Goal: Check status: Verify the current state of an ongoing process or item

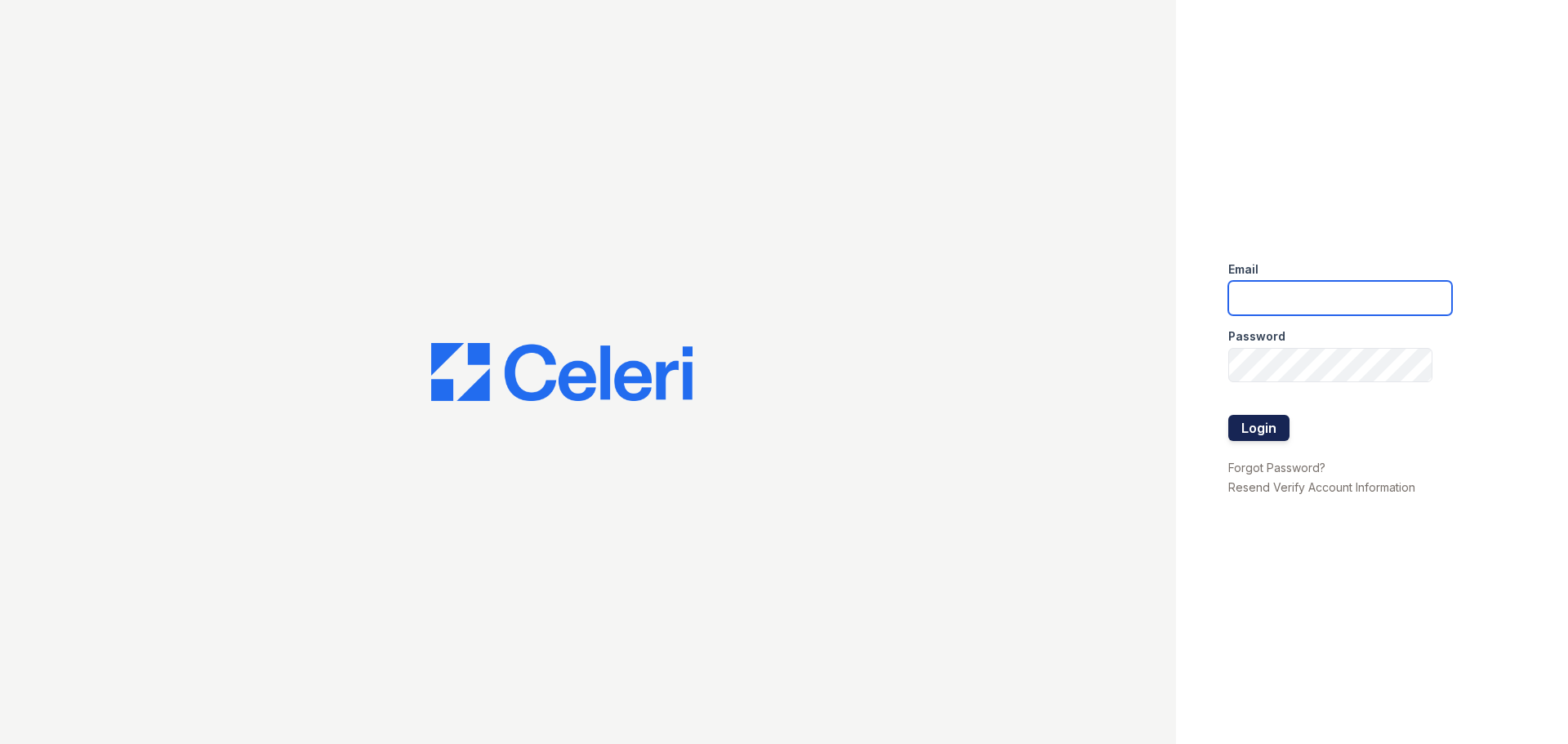
type input "marion2@cafmanagement.com"
click at [1273, 430] on button "Login" at bounding box center [1258, 428] width 61 height 26
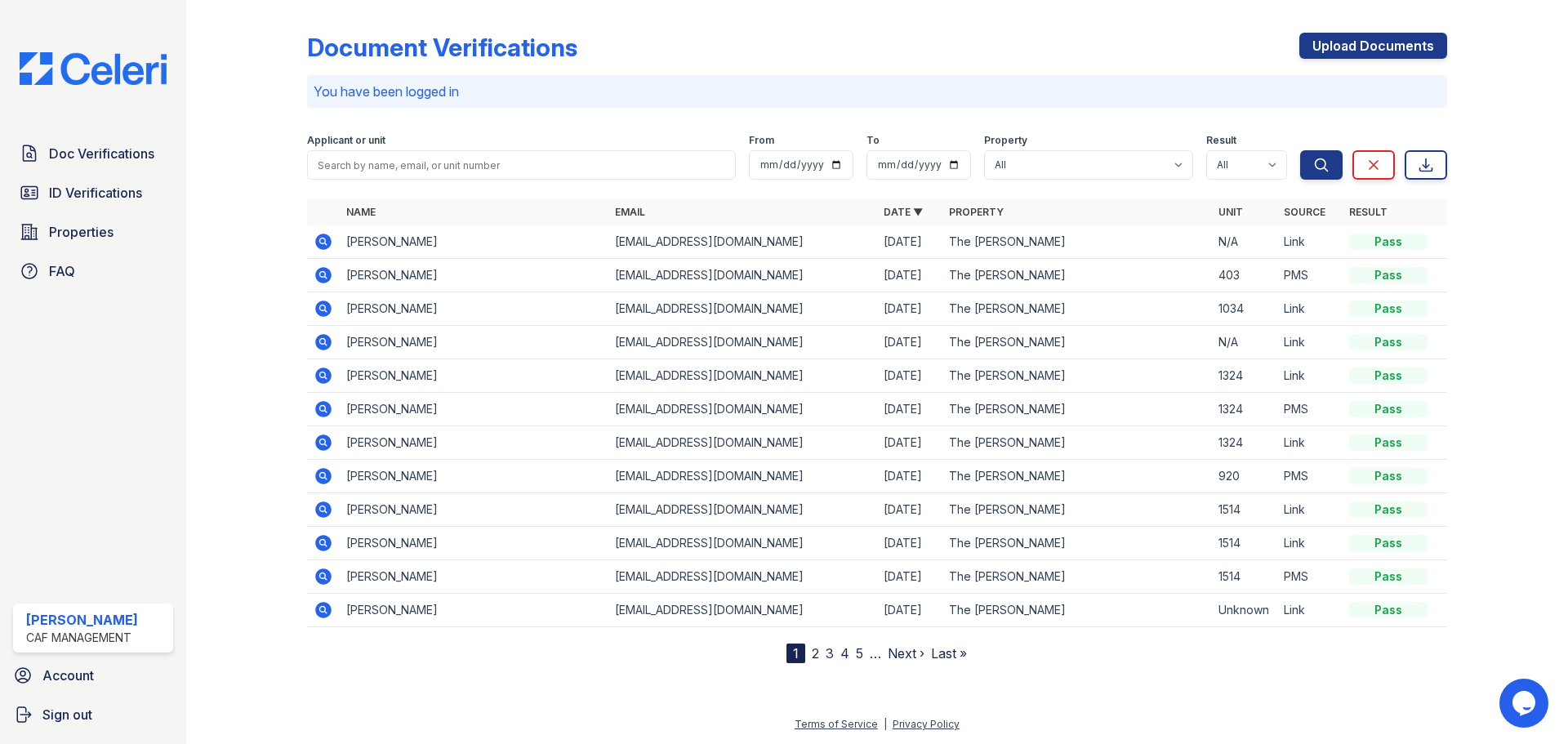
click at [327, 275] on icon at bounding box center [323, 275] width 16 height 16
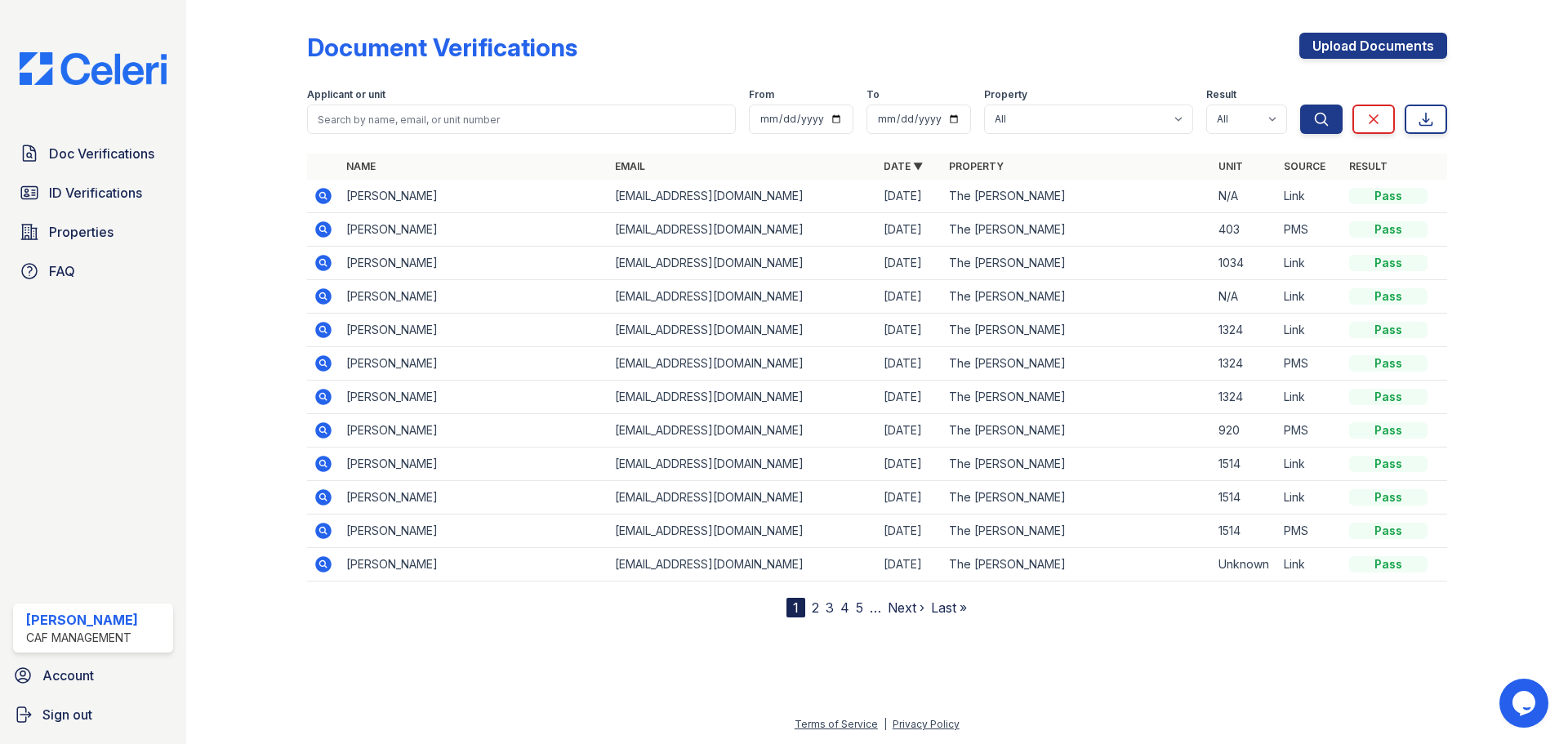
click at [324, 192] on icon at bounding box center [323, 195] width 16 height 16
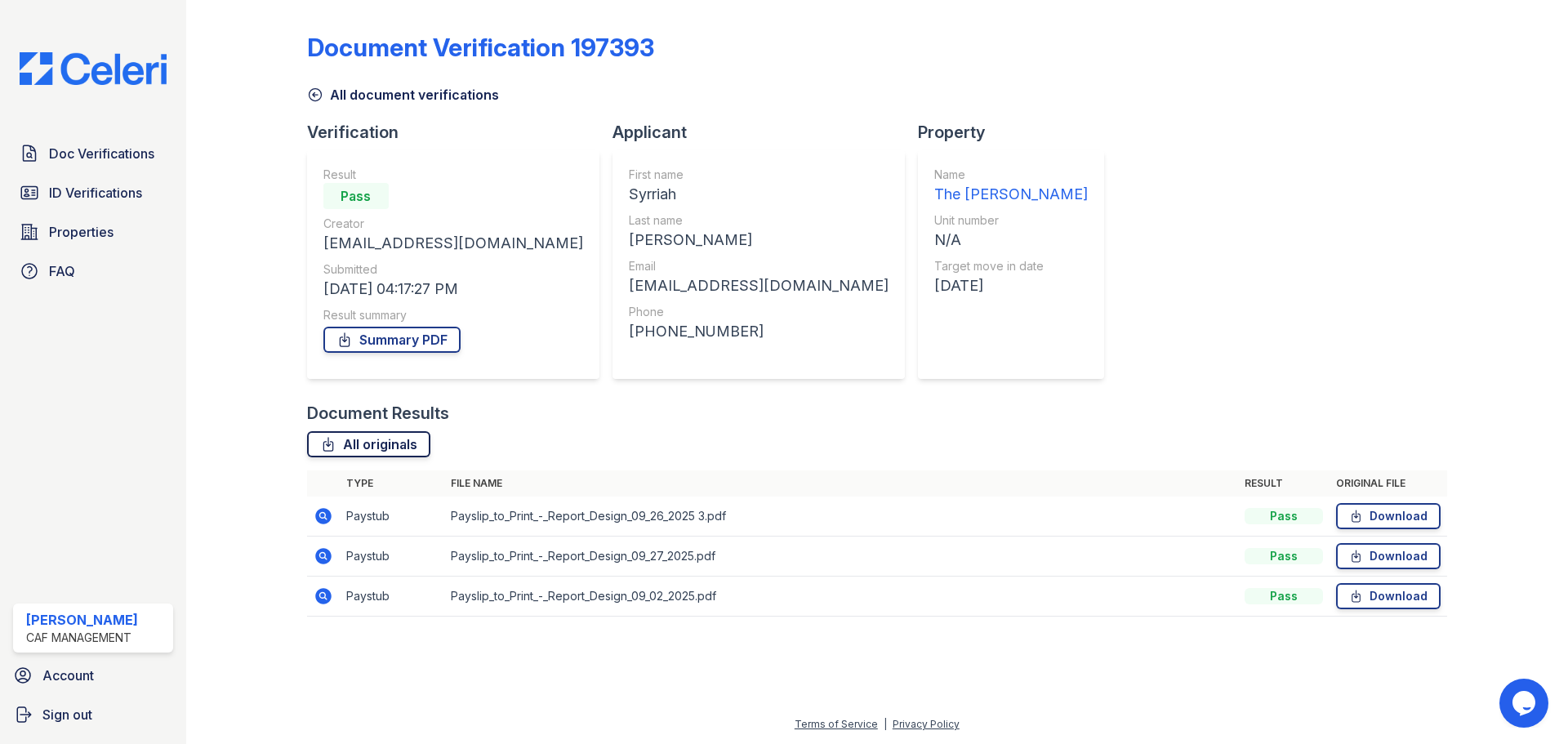
click at [404, 438] on link "All originals" at bounding box center [368, 445] width 124 height 26
click at [414, 335] on link "Summary PDF" at bounding box center [392, 340] width 137 height 26
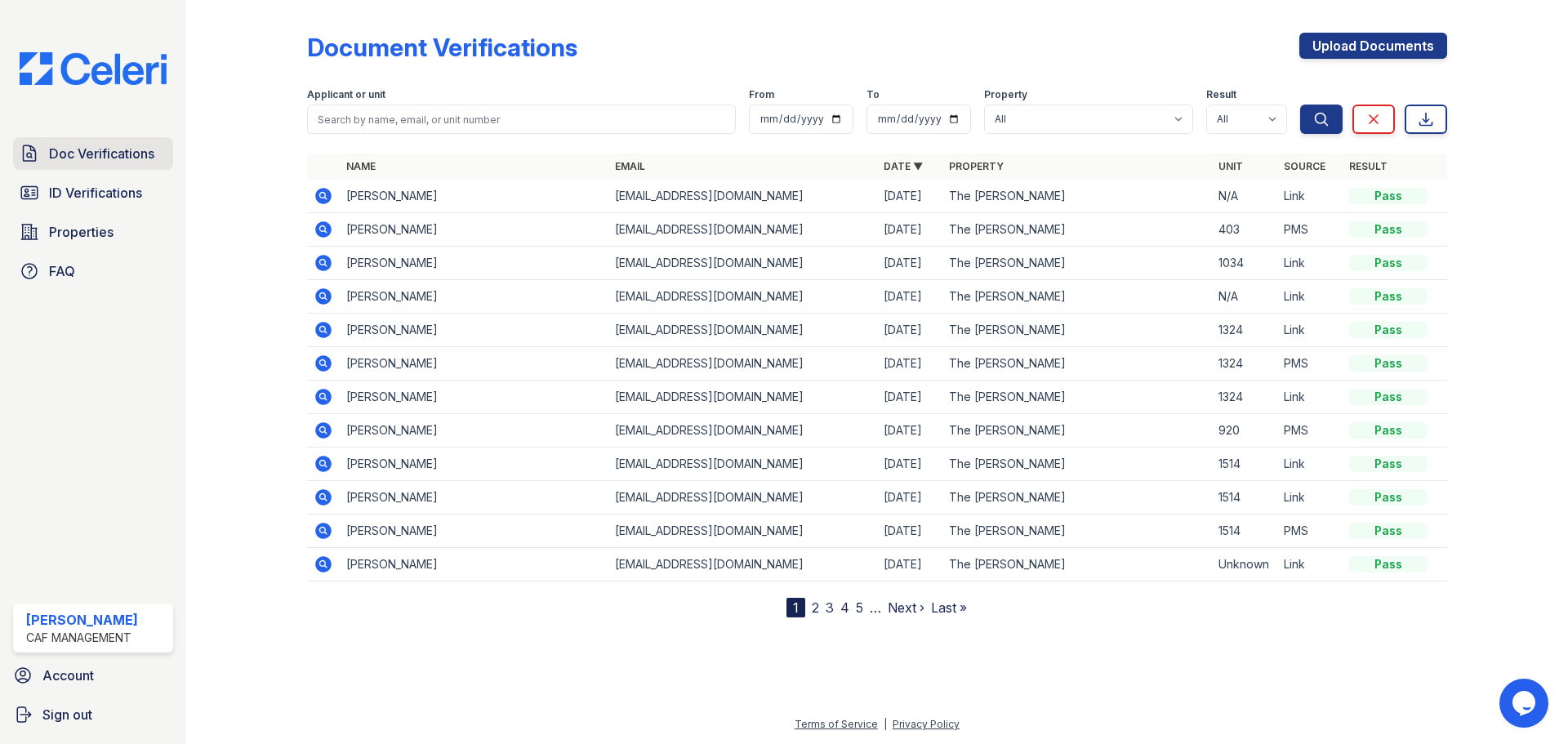
click at [139, 156] on span "Doc Verifications" at bounding box center [102, 153] width 106 height 20
click at [324, 230] on icon at bounding box center [323, 229] width 20 height 20
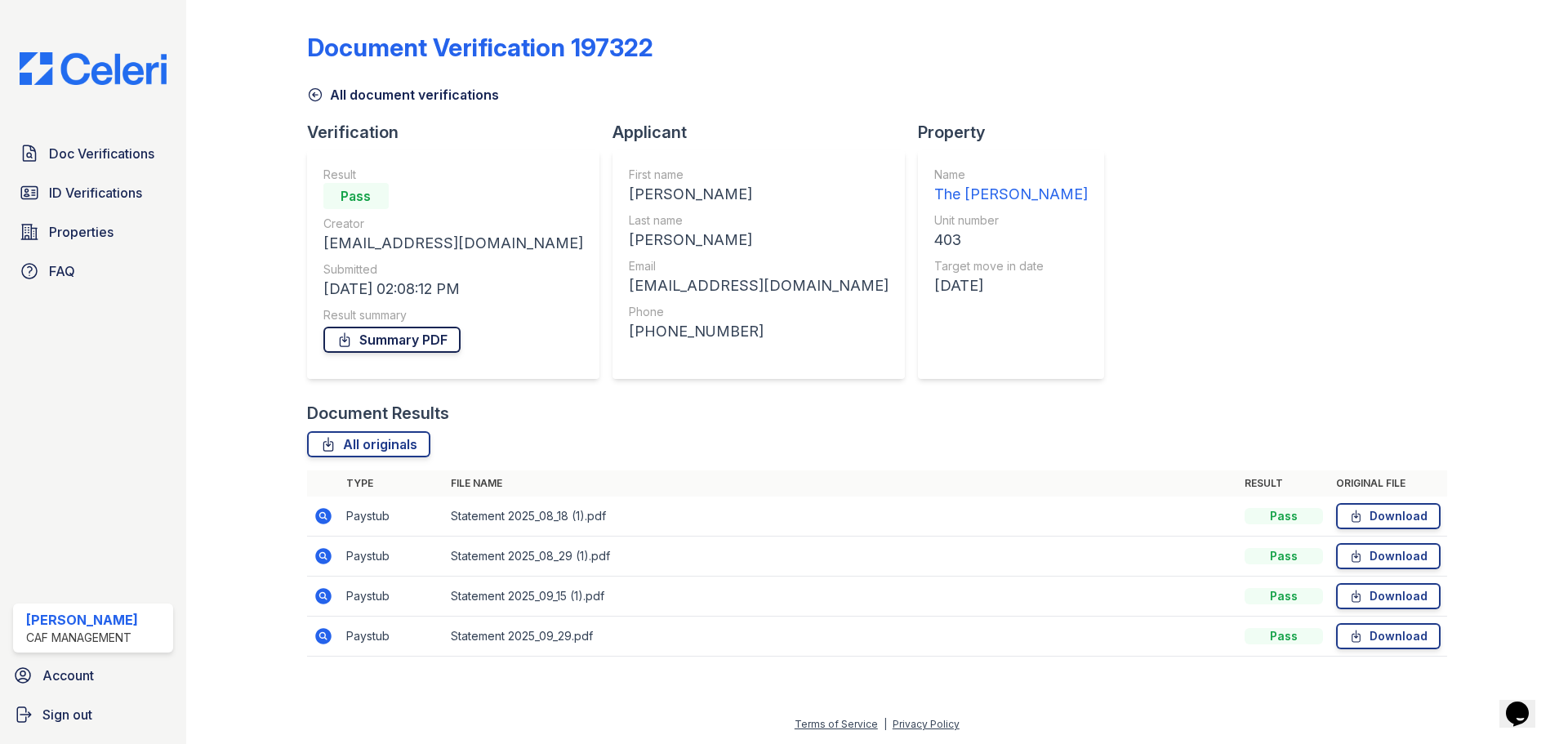
click at [402, 337] on link "Summary PDF" at bounding box center [392, 340] width 137 height 26
click at [412, 441] on link "All originals" at bounding box center [368, 445] width 124 height 26
click at [133, 191] on span "ID Verifications" at bounding box center [95, 193] width 93 height 20
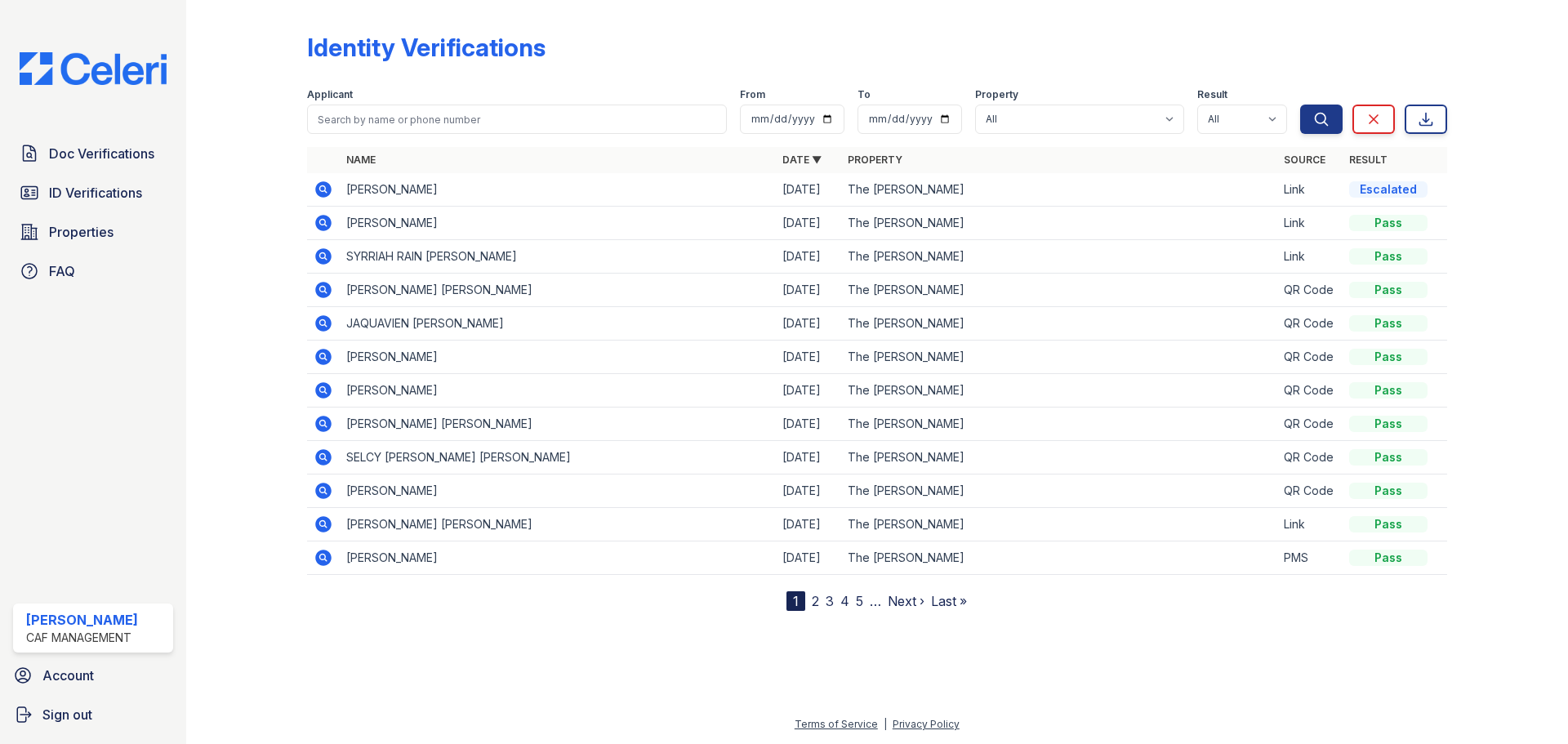
click at [329, 188] on icon at bounding box center [323, 189] width 16 height 16
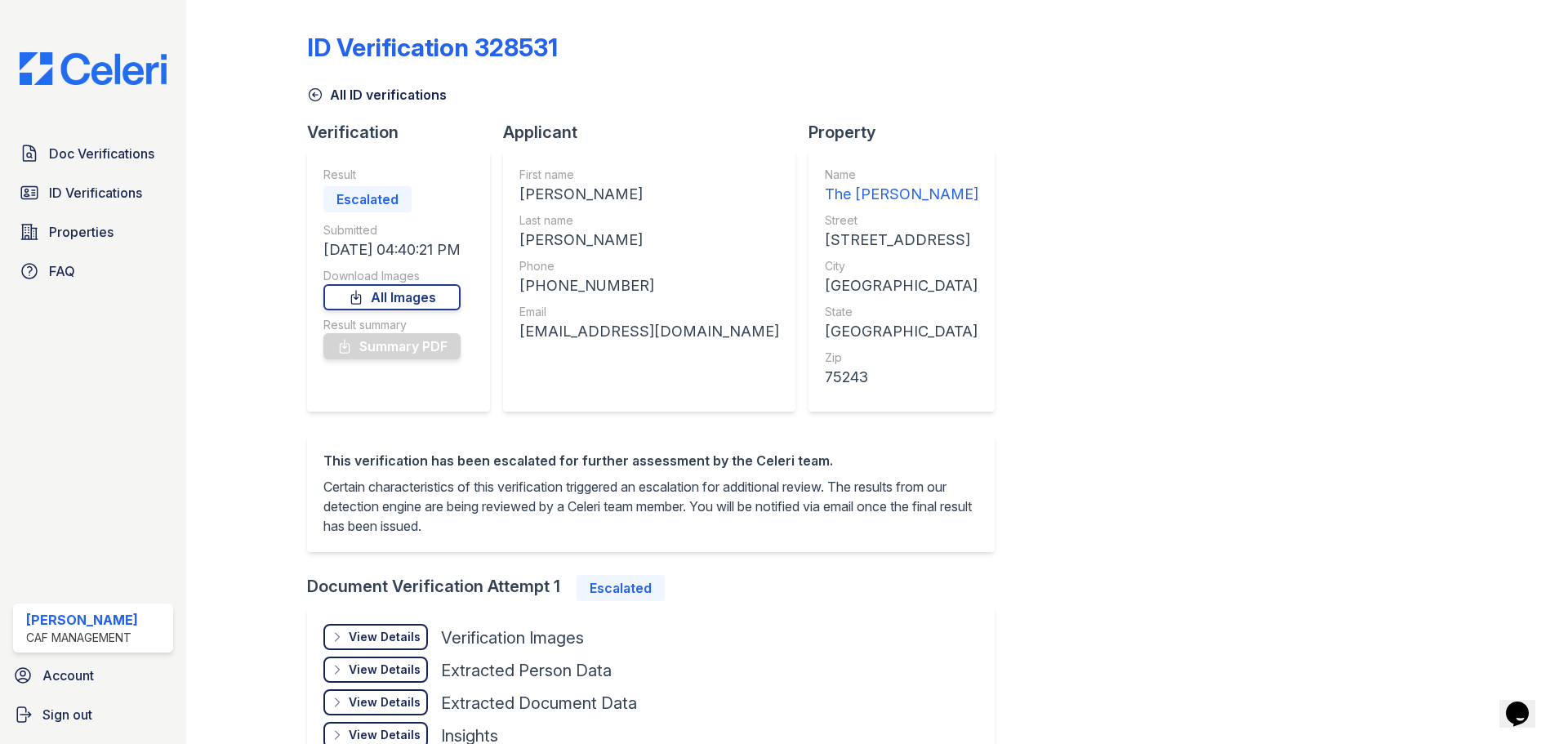
click at [314, 95] on icon at bounding box center [314, 94] width 16 height 16
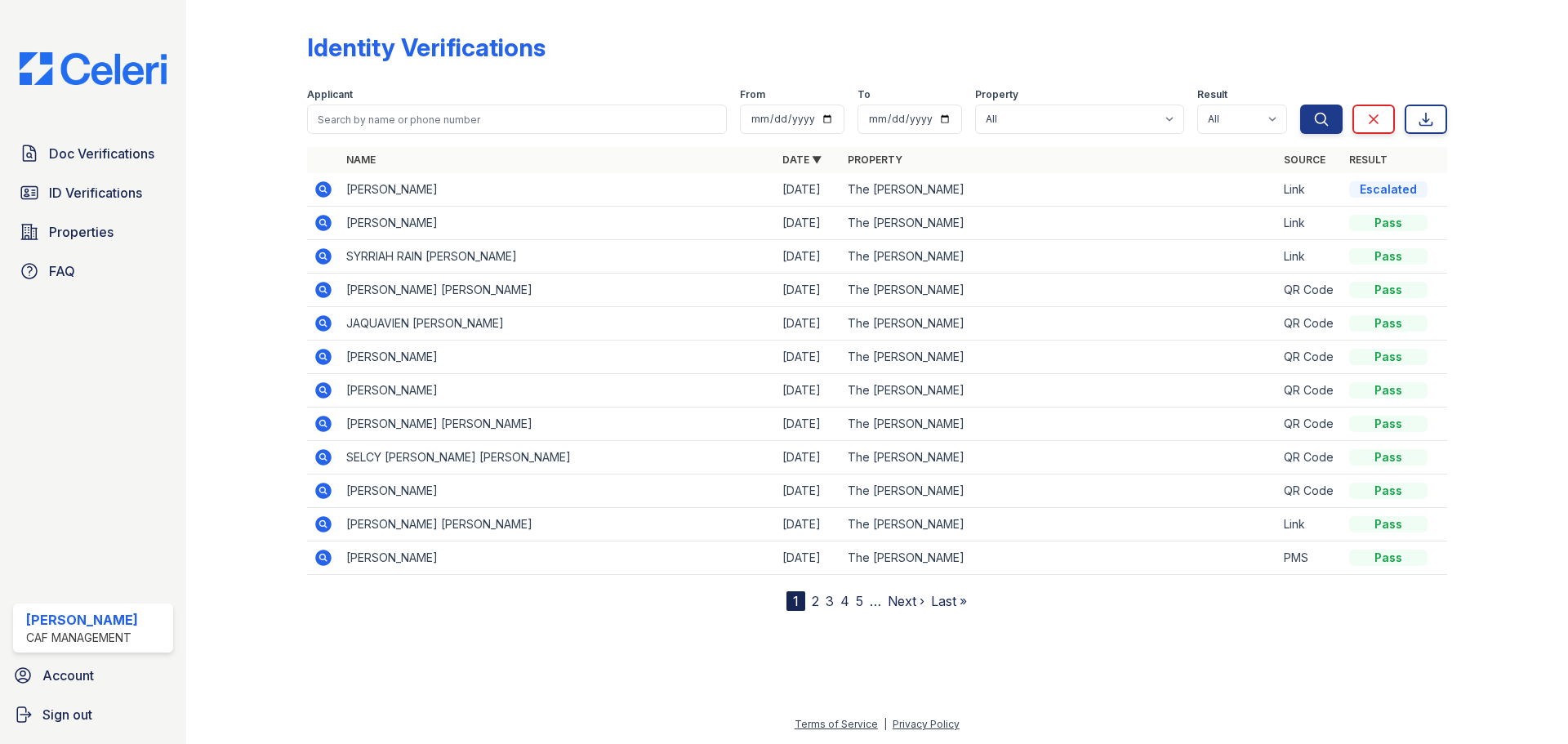
click at [317, 189] on icon at bounding box center [323, 189] width 16 height 16
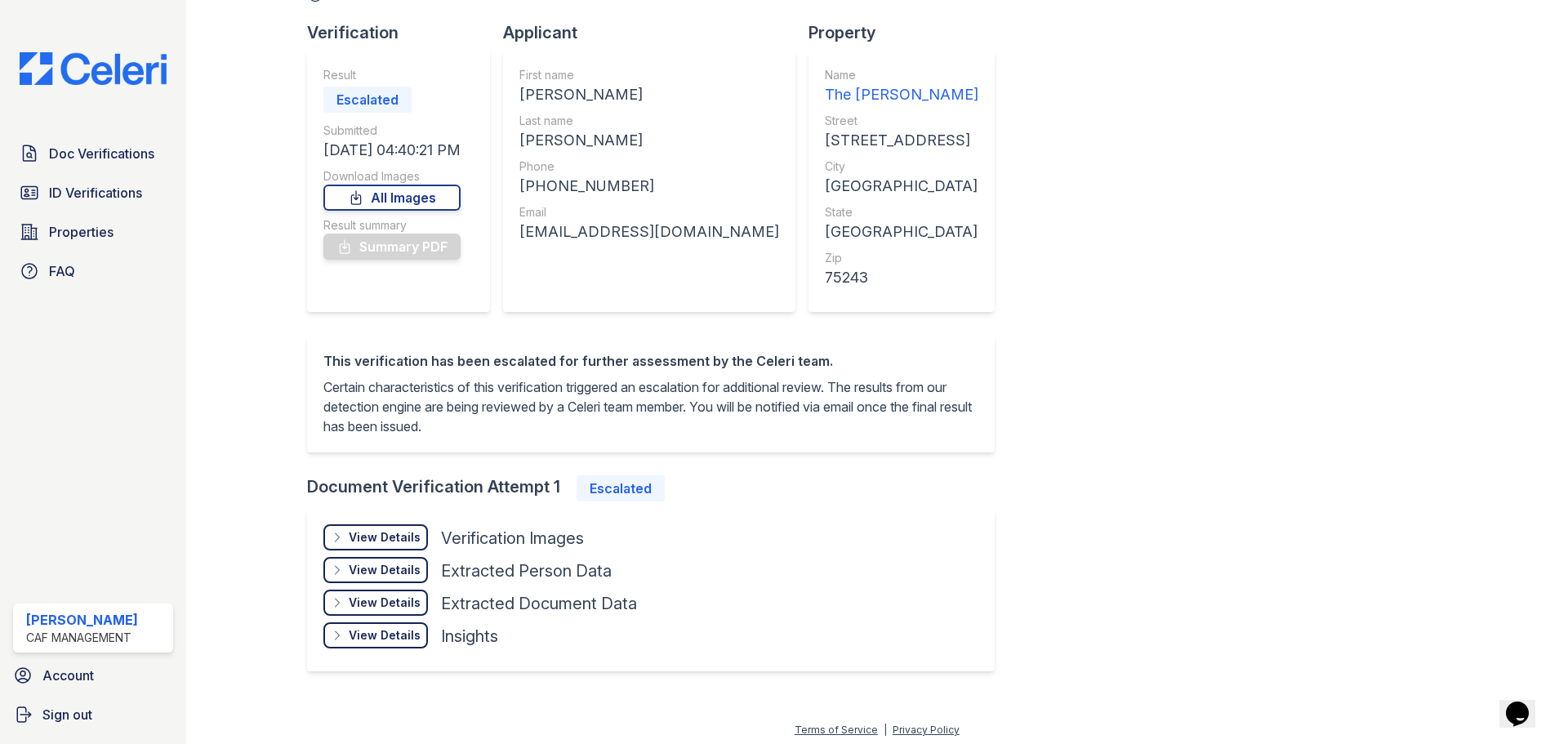
scroll to position [106, 0]
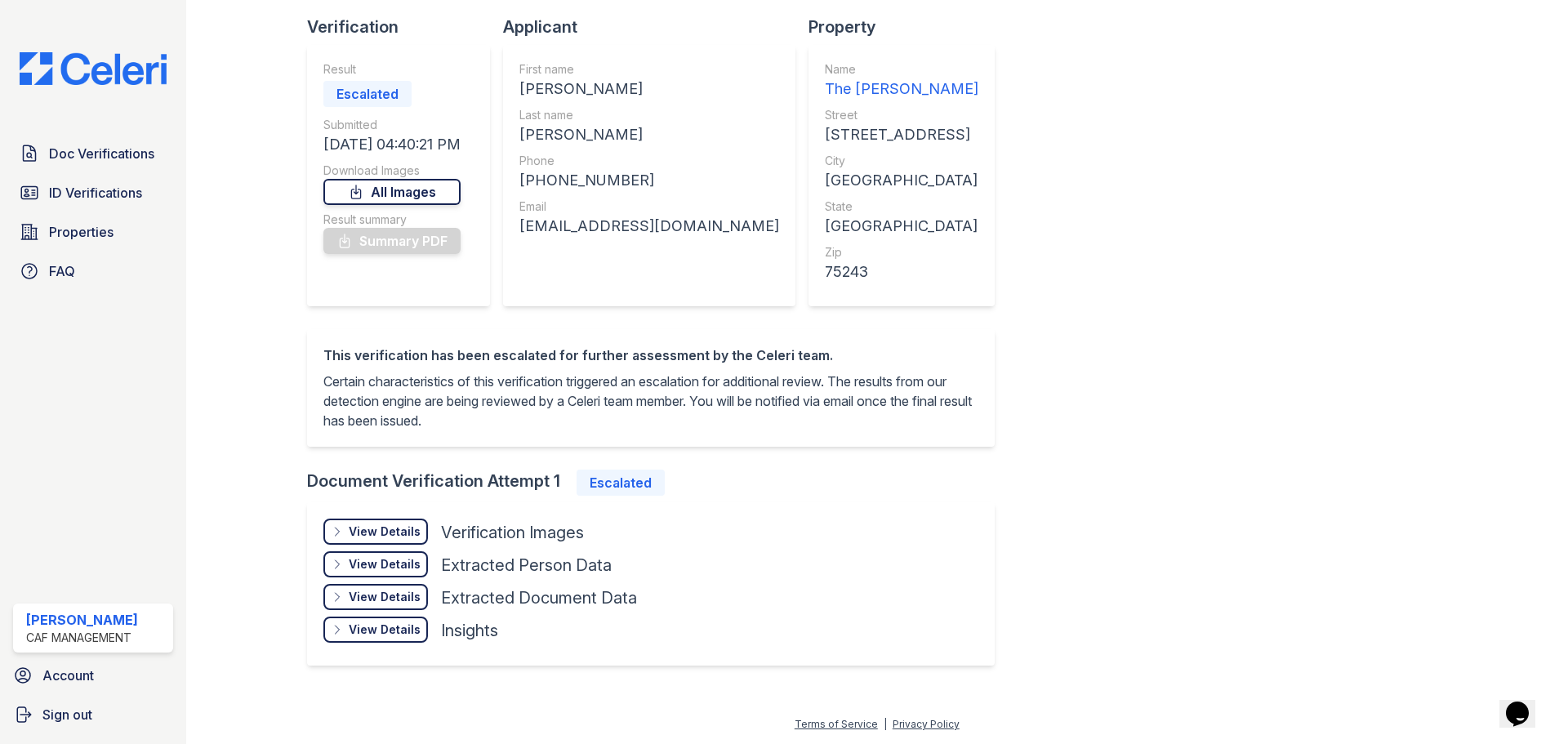
click at [410, 186] on link "All Images" at bounding box center [392, 192] width 137 height 26
